Goal: Task Accomplishment & Management: Manage account settings

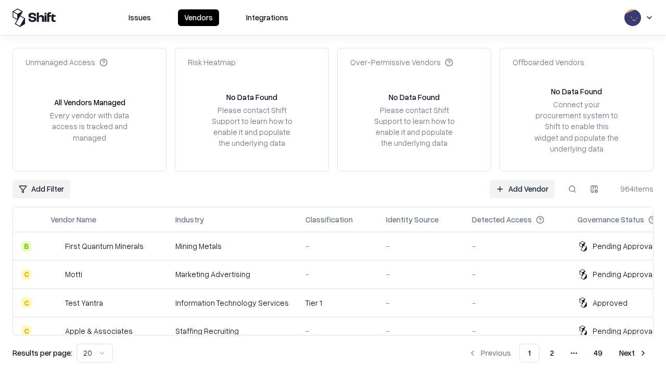
click at [522, 188] on link "Add Vendor" at bounding box center [522, 189] width 65 height 19
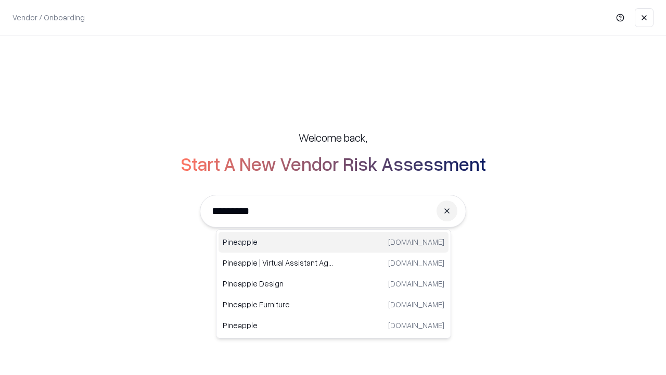
click at [334, 242] on div "Pineapple [DOMAIN_NAME]" at bounding box center [334, 242] width 230 height 21
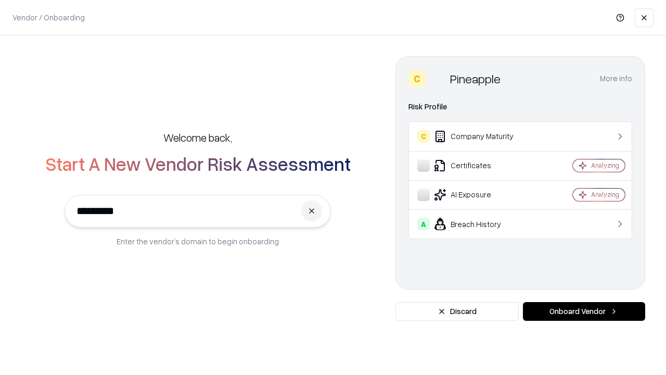
type input "*********"
click at [584, 311] on button "Onboard Vendor" at bounding box center [584, 311] width 122 height 19
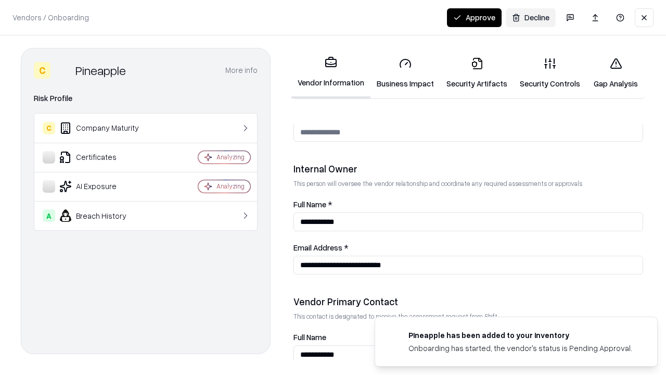
scroll to position [539, 0]
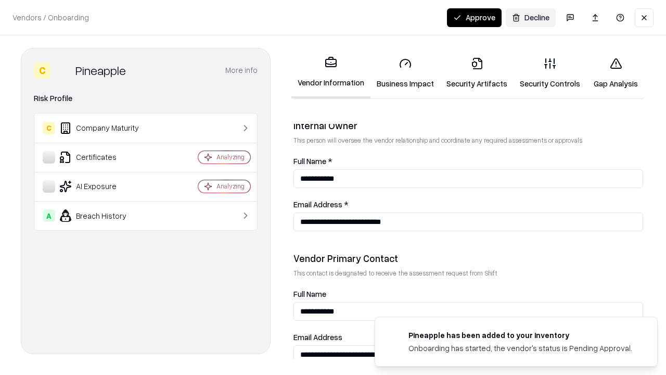
click at [405, 73] on link "Business Impact" at bounding box center [406, 73] width 70 height 48
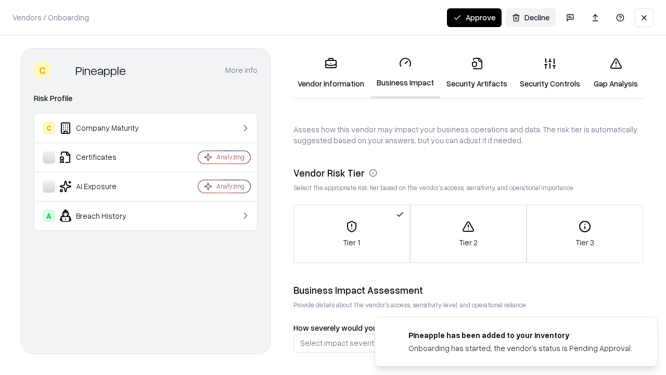
click at [477, 73] on link "Security Artifacts" at bounding box center [476, 73] width 73 height 48
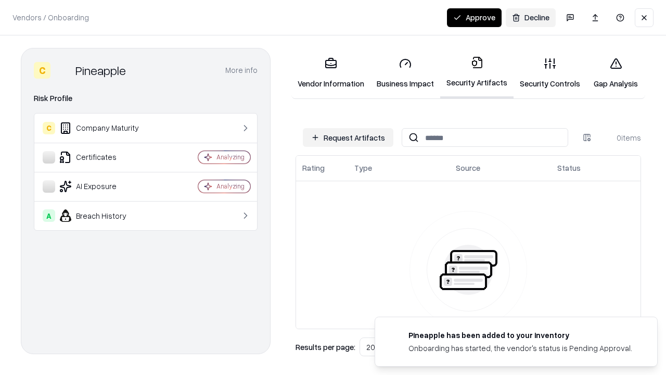
click at [348, 137] on button "Request Artifacts" at bounding box center [348, 137] width 91 height 19
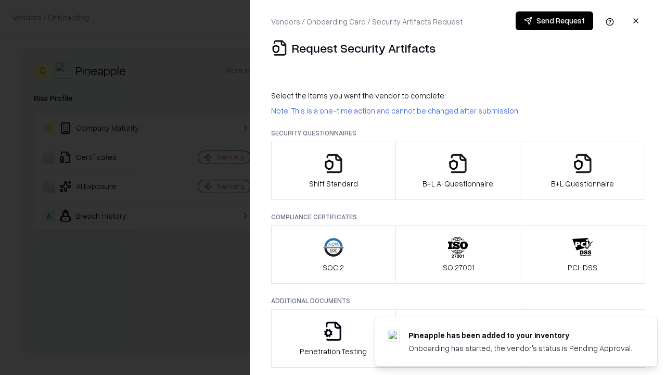
click at [333, 171] on icon "button" at bounding box center [333, 163] width 21 height 21
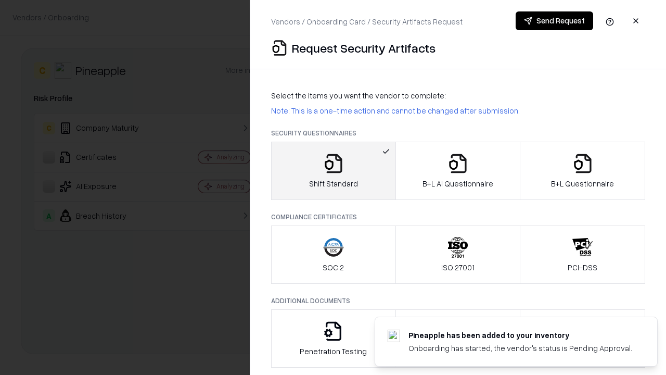
click at [554, 21] on button "Send Request" at bounding box center [555, 20] width 78 height 19
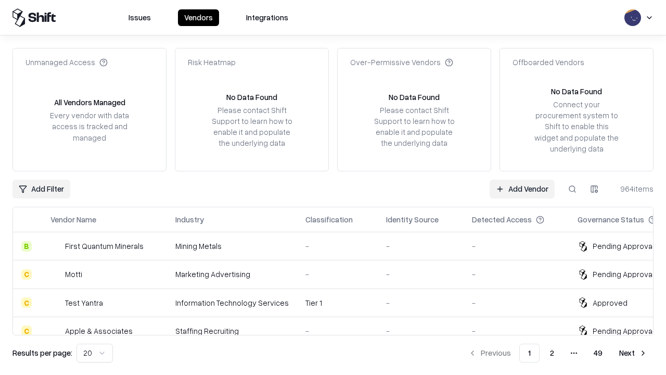
click at [573, 188] on button at bounding box center [572, 189] width 19 height 19
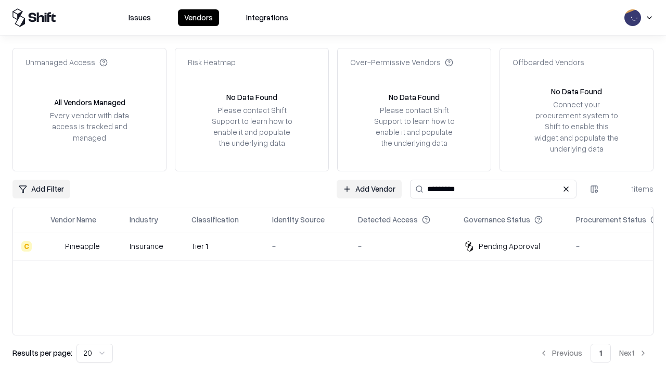
type input "*********"
click at [339, 246] on div "-" at bounding box center [306, 245] width 69 height 11
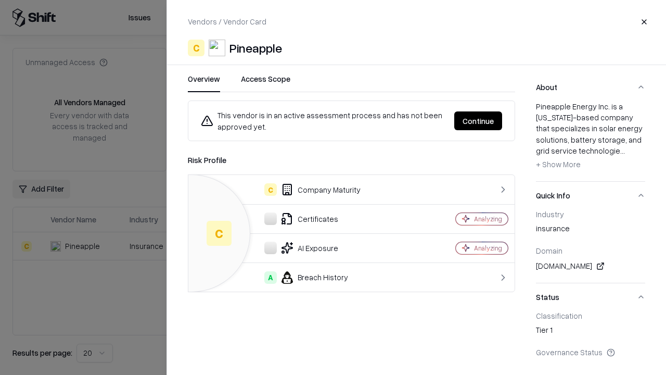
click at [478, 121] on button "Continue" at bounding box center [478, 120] width 48 height 19
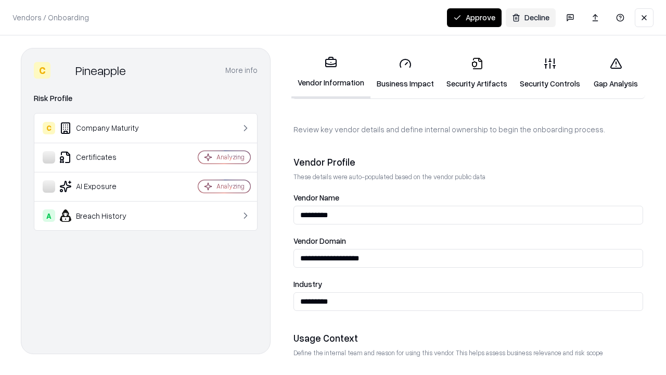
click at [477, 73] on link "Security Artifacts" at bounding box center [476, 73] width 73 height 48
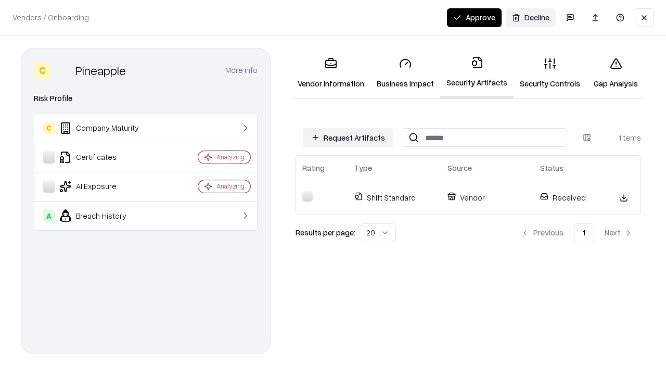
click at [474, 17] on button "Approve" at bounding box center [474, 17] width 55 height 19
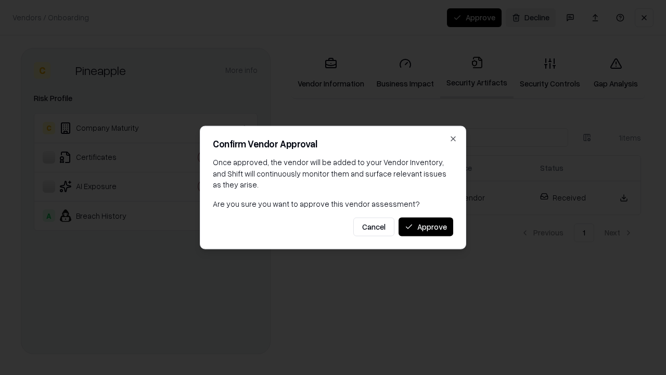
click at [426, 226] on button "Approve" at bounding box center [426, 226] width 55 height 19
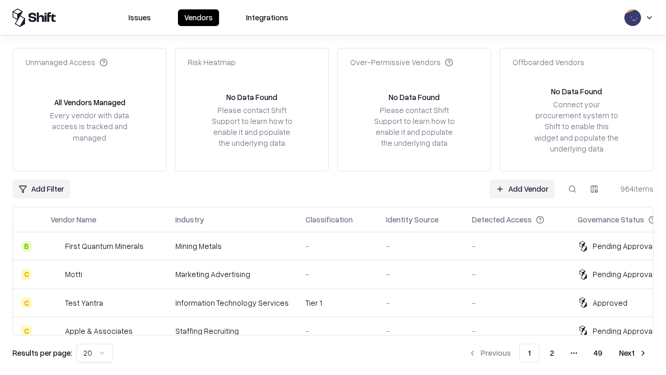
type input "*********"
click at [522, 188] on link "Add Vendor" at bounding box center [522, 189] width 65 height 19
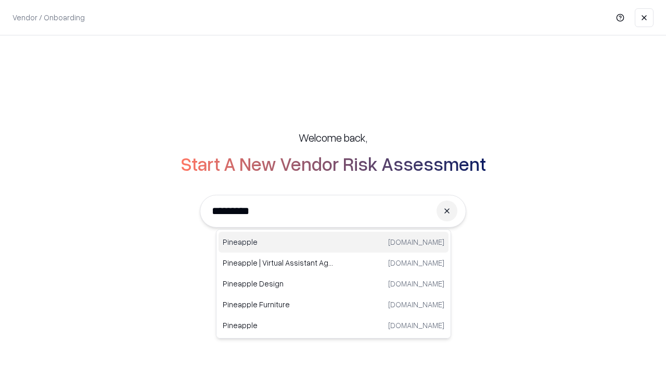
click at [334, 242] on div "Pineapple [DOMAIN_NAME]" at bounding box center [334, 242] width 230 height 21
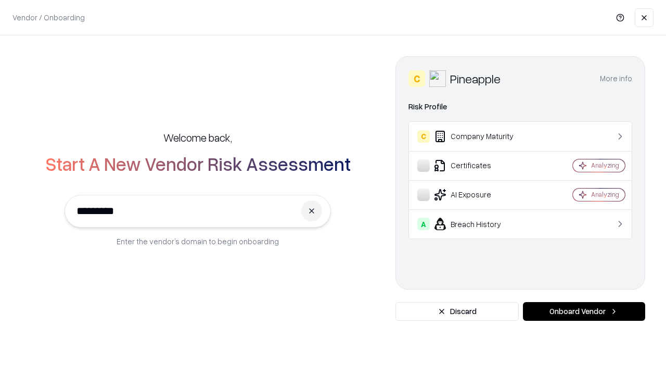
type input "*********"
click at [584, 311] on button "Onboard Vendor" at bounding box center [584, 311] width 122 height 19
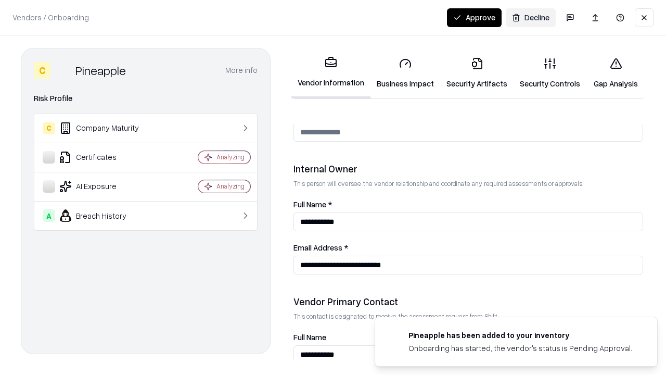
scroll to position [539, 0]
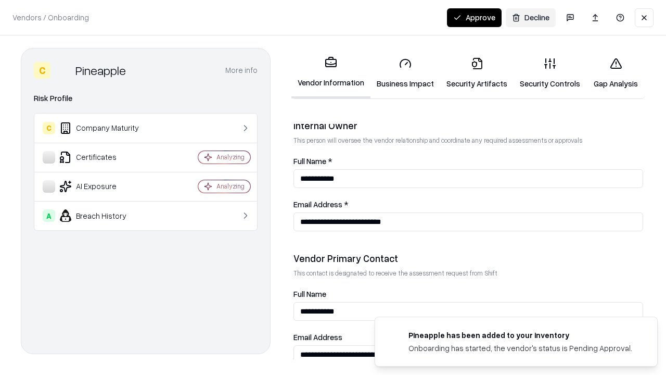
click at [474, 17] on button "Approve" at bounding box center [474, 17] width 55 height 19
